Goal: Task Accomplishment & Management: Use online tool/utility

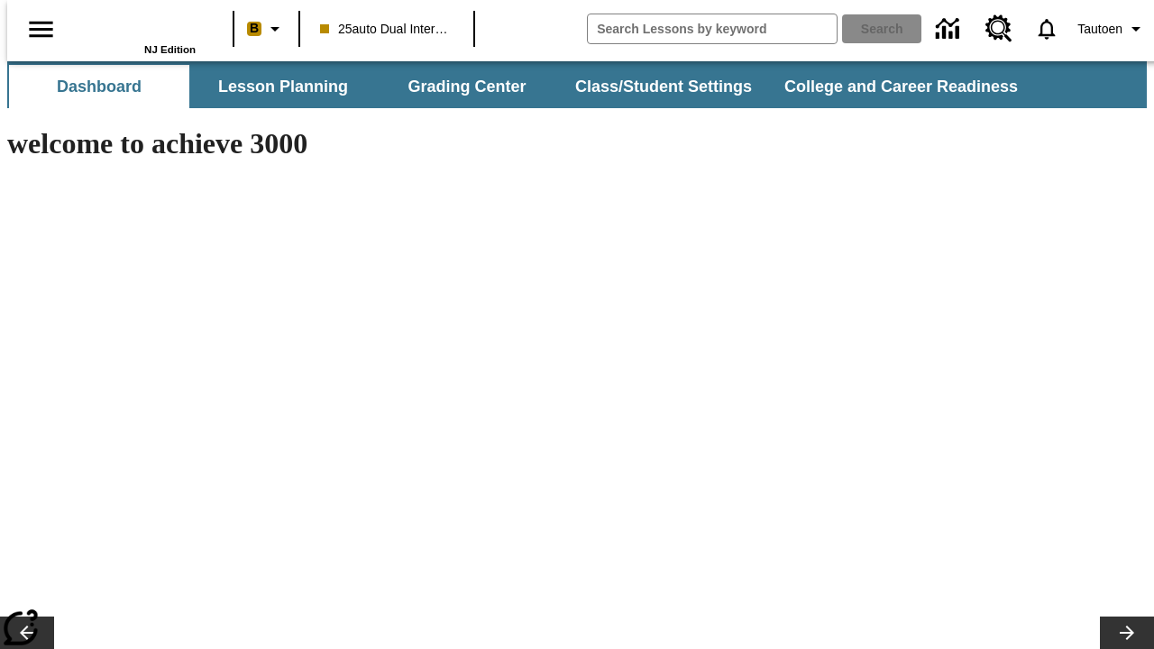
type input "-1"
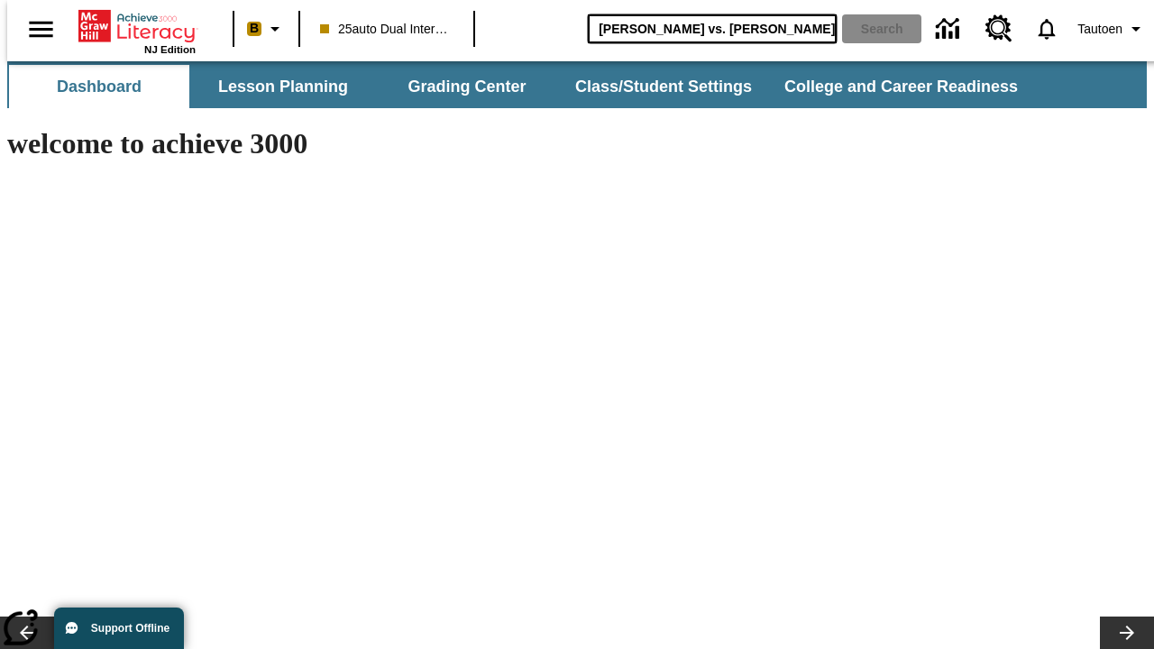
type input "[PERSON_NAME] vs. [PERSON_NAME]"
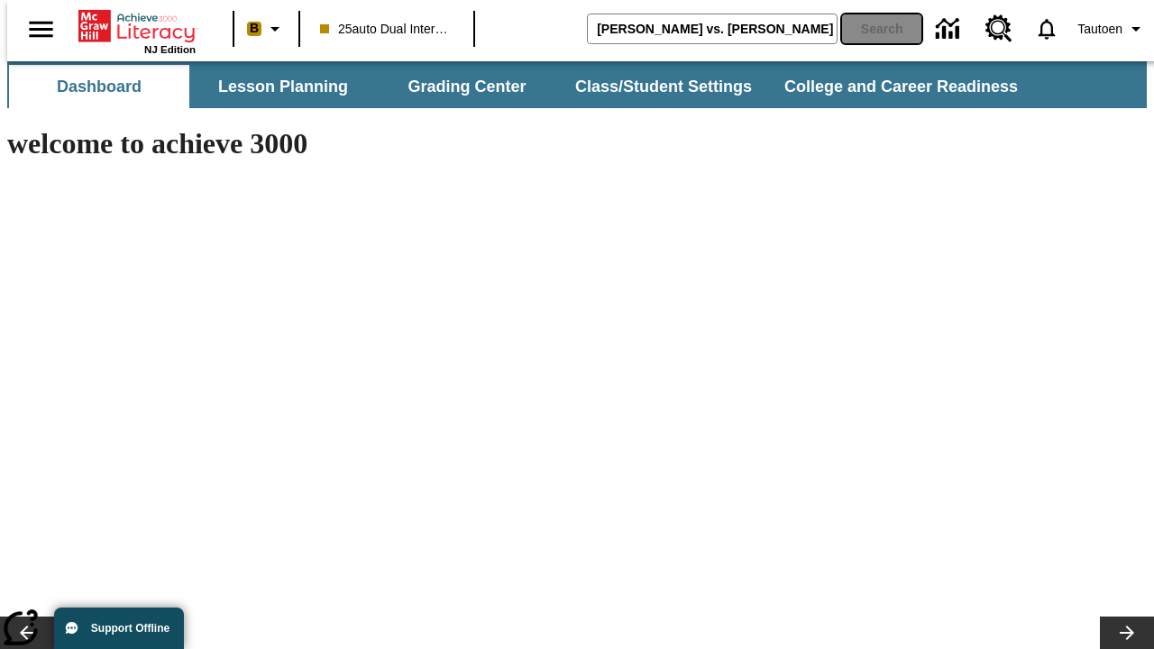
click at [870, 29] on button "Search" at bounding box center [881, 28] width 79 height 29
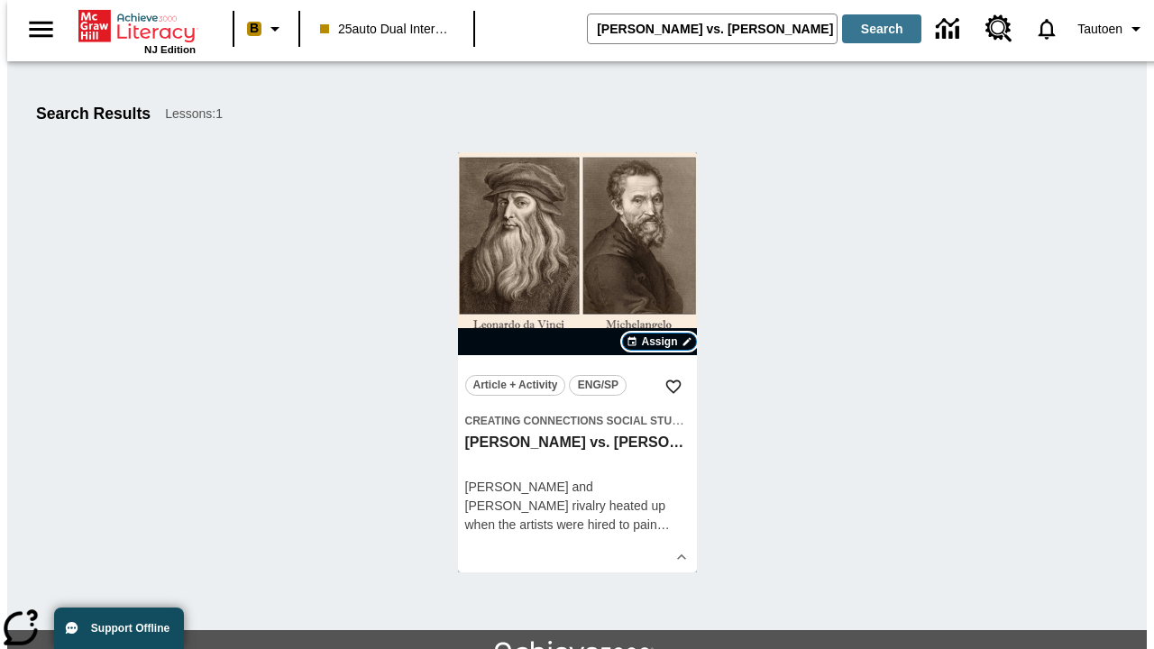
click at [660, 342] on span "Assign" at bounding box center [659, 342] width 36 height 16
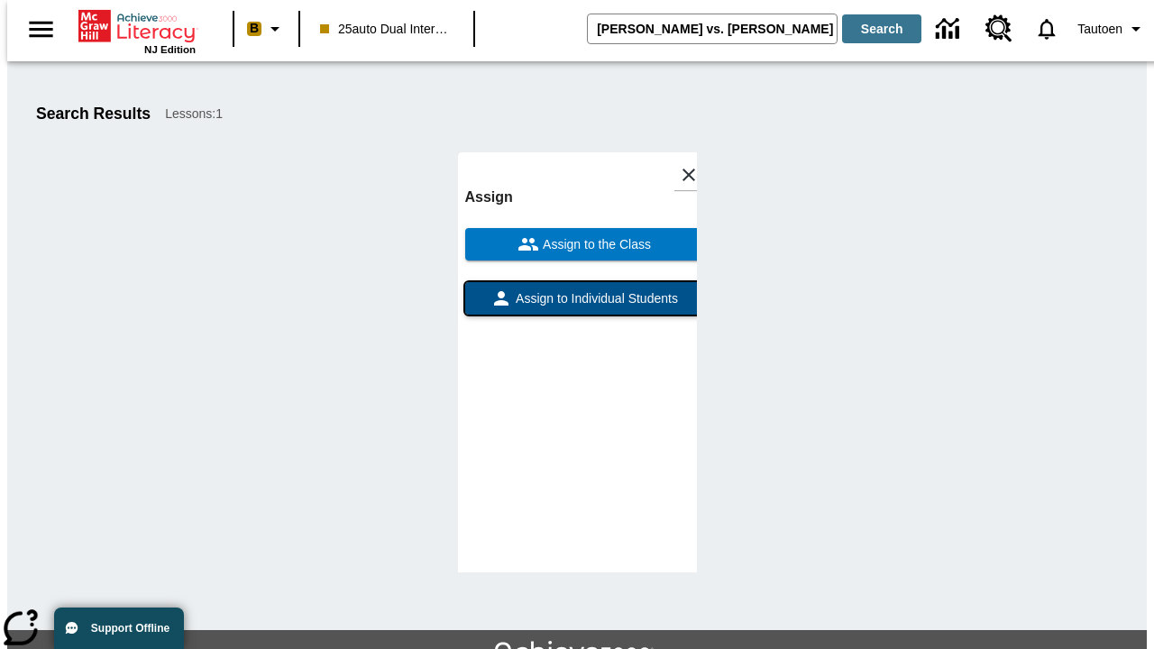
click at [577, 290] on span "Assign to Individual Students" at bounding box center [595, 299] width 166 height 19
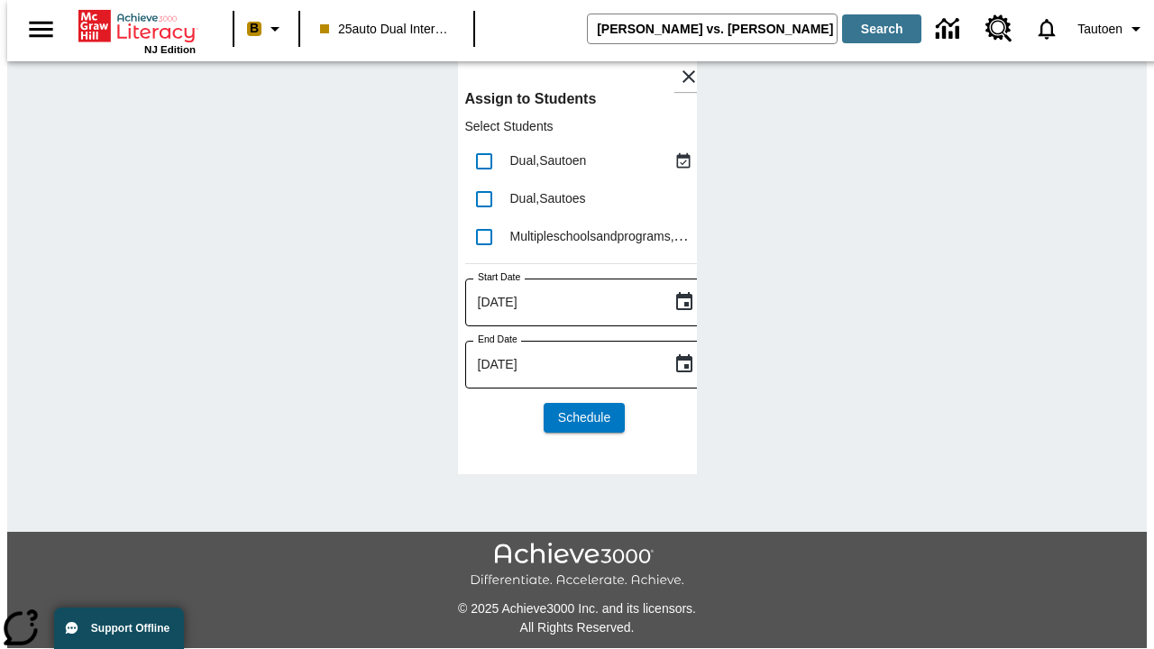
click at [483, 161] on input "lesson details" at bounding box center [484, 161] width 38 height 38
checkbox input "true"
